Goal: Transaction & Acquisition: Purchase product/service

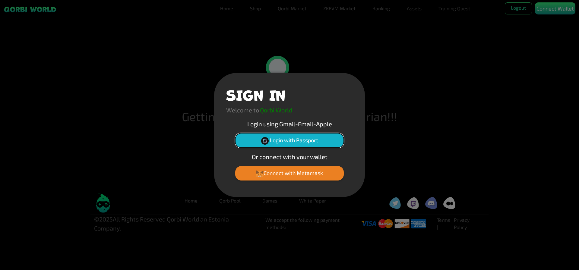
click at [288, 140] on button "Login with Passport" at bounding box center [289, 140] width 109 height 14
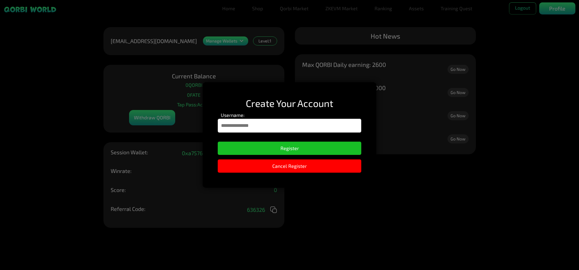
click at [286, 134] on div "Username:" at bounding box center [290, 124] width 144 height 24
click at [276, 125] on input "Username:" at bounding box center [290, 126] width 144 height 14
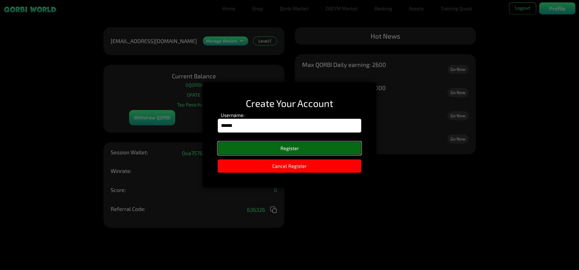
click at [301, 145] on button "Register" at bounding box center [290, 148] width 144 height 13
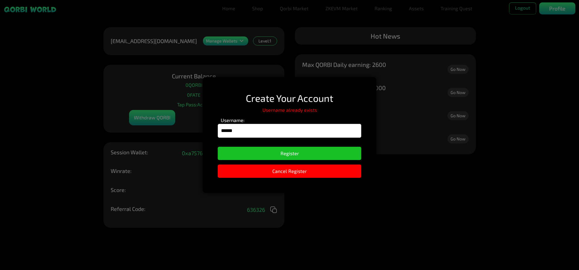
click at [268, 138] on div "Username: ******" at bounding box center [290, 129] width 144 height 24
click at [258, 131] on input "******" at bounding box center [290, 131] width 144 height 14
type input "**********"
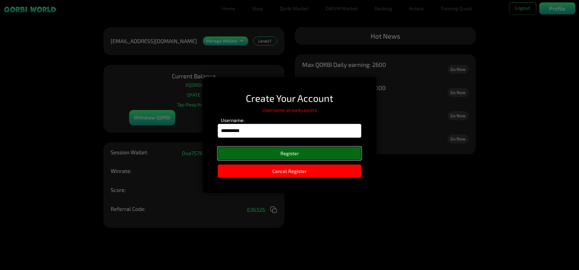
click at [272, 150] on button "Register" at bounding box center [290, 153] width 144 height 13
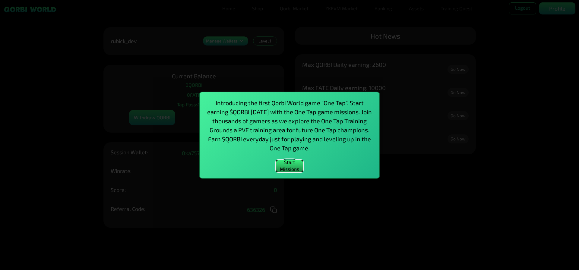
click at [294, 165] on button "Start Missions" at bounding box center [289, 166] width 27 height 12
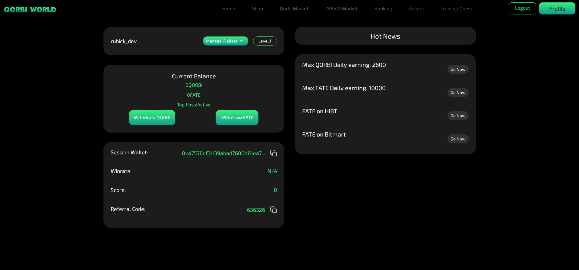
click at [567, 8] on div "Profile" at bounding box center [558, 8] width 36 height 12
click at [562, 5] on p "Profile" at bounding box center [557, 9] width 16 height 8
click at [229, 8] on link "Home" at bounding box center [229, 8] width 18 height 12
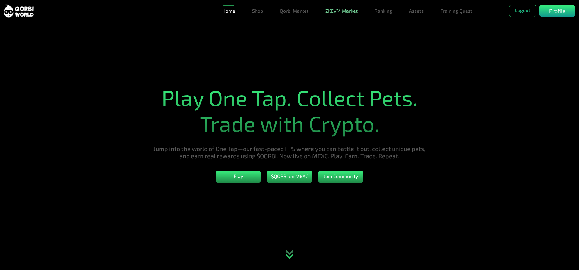
click at [345, 13] on link "ZKEVM Market" at bounding box center [341, 11] width 37 height 12
click at [290, 14] on link "Qorbi Market" at bounding box center [294, 11] width 33 height 12
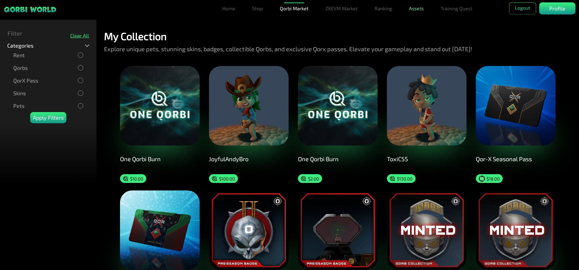
click at [416, 8] on link "Assets" at bounding box center [417, 8] width 20 height 12
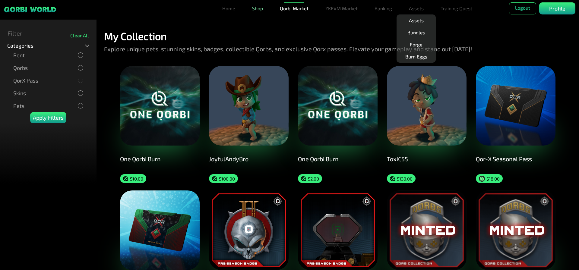
click at [258, 8] on link "Shop" at bounding box center [258, 8] width 16 height 12
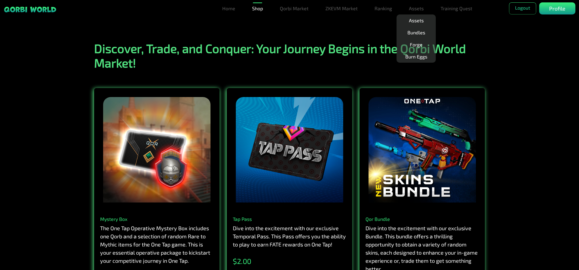
click at [416, 7] on link "Assets" at bounding box center [417, 8] width 20 height 12
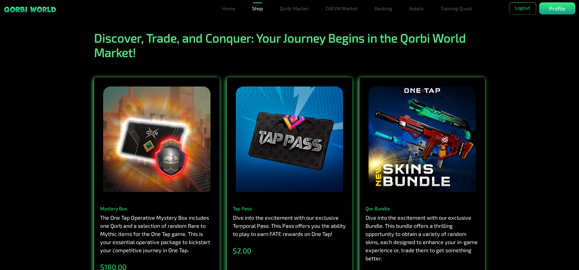
scroll to position [91, 0]
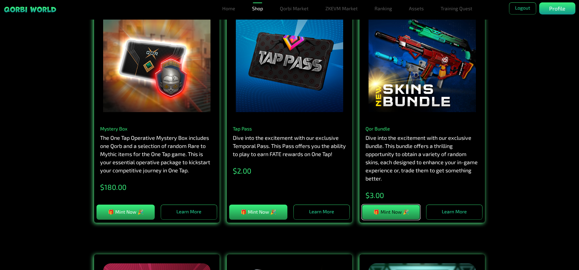
click at [397, 211] on button "🎁 Mint Now 🎉" at bounding box center [391, 212] width 58 height 15
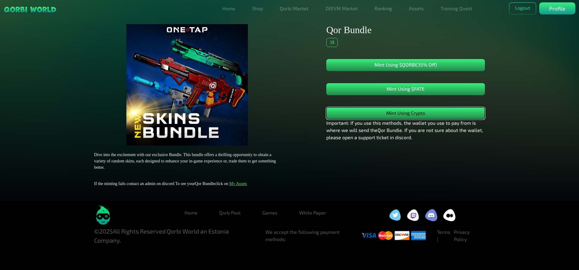
click at [411, 115] on button "Mint Using Crypto" at bounding box center [405, 113] width 159 height 12
click at [524, 8] on button "Logout" at bounding box center [522, 8] width 27 height 12
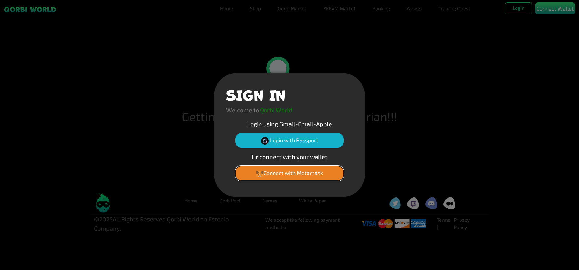
click at [294, 173] on button "Connect with Metamask" at bounding box center [289, 173] width 109 height 14
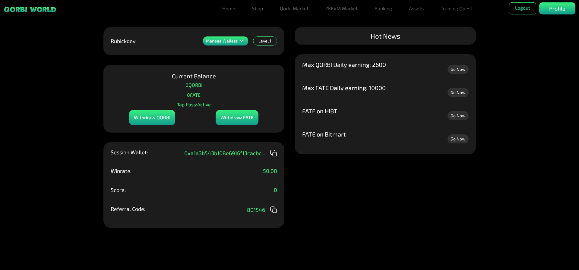
click at [242, 44] on icon at bounding box center [241, 40] width 7 height 7
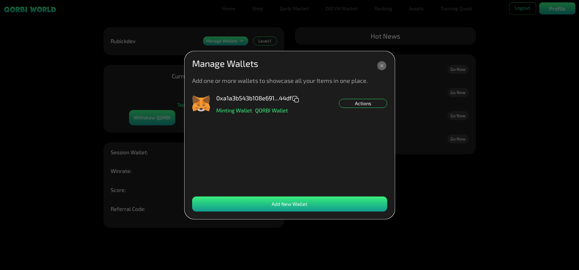
click at [242, 52] on dialog "Manage Wallets Add one or more wallets to showcase all your Items in one place.…" at bounding box center [290, 135] width 210 height 167
click at [314, 206] on div "Add New Wallet" at bounding box center [289, 204] width 195 height 15
click at [380, 68] on icon at bounding box center [381, 65] width 9 height 9
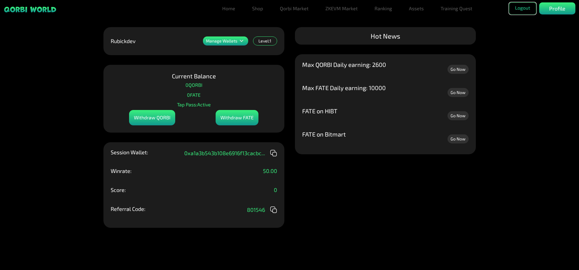
click at [521, 6] on button "Logout" at bounding box center [522, 8] width 27 height 12
